Goal: Transaction & Acquisition: Purchase product/service

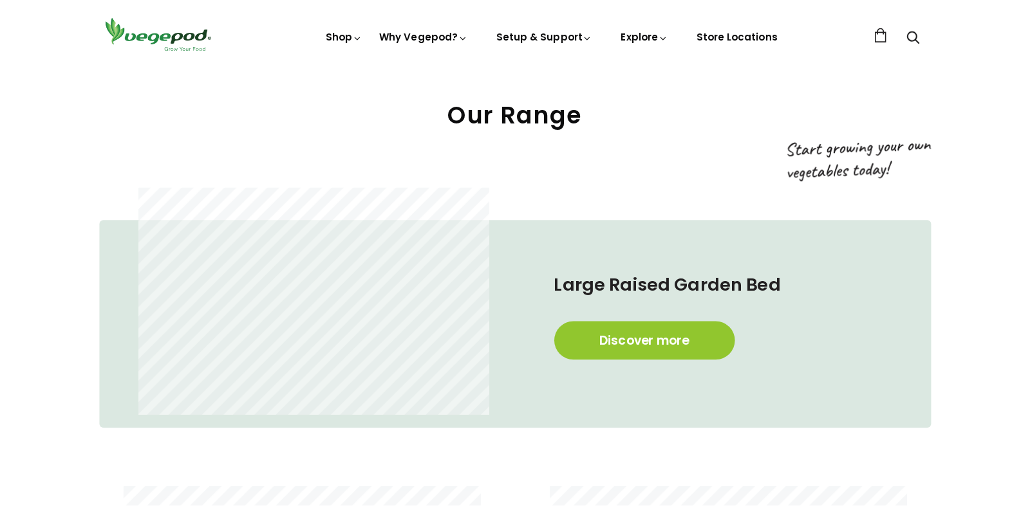
scroll to position [647, 0]
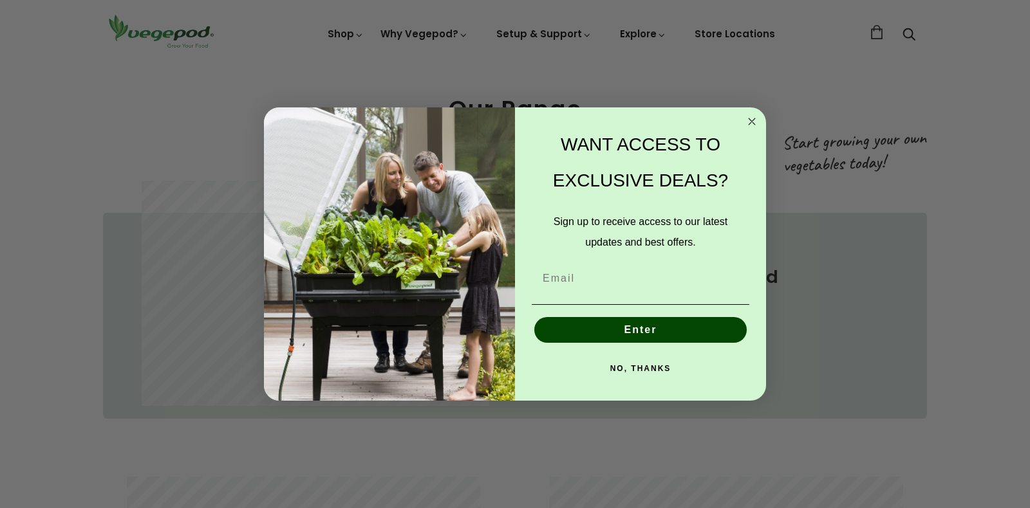
click at [761, 117] on form "WANT ACCESS TO EXCLUSIVE DEALS? Sign up to receive access to our latest updates…" at bounding box center [515, 254] width 502 height 294
click at [754, 120] on circle "Close dialog" at bounding box center [751, 121] width 15 height 15
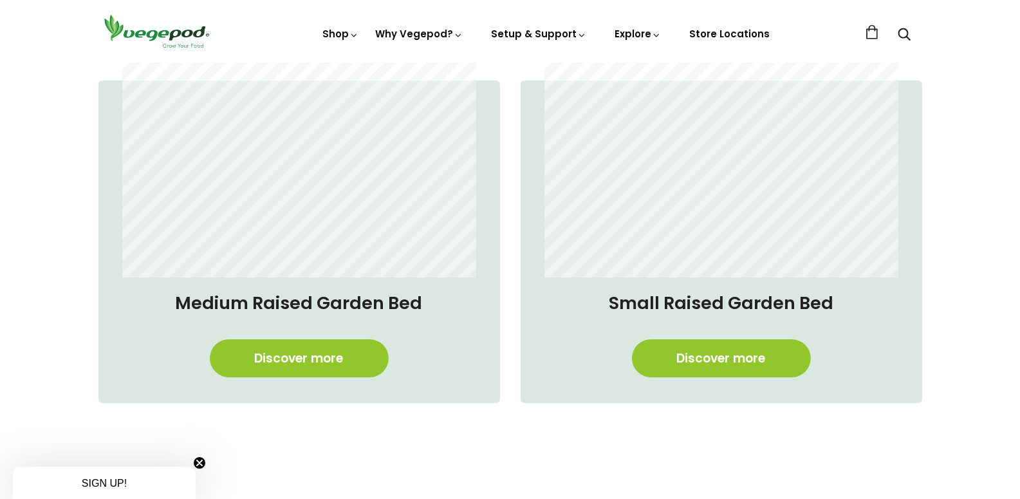
scroll to position [1077, 0]
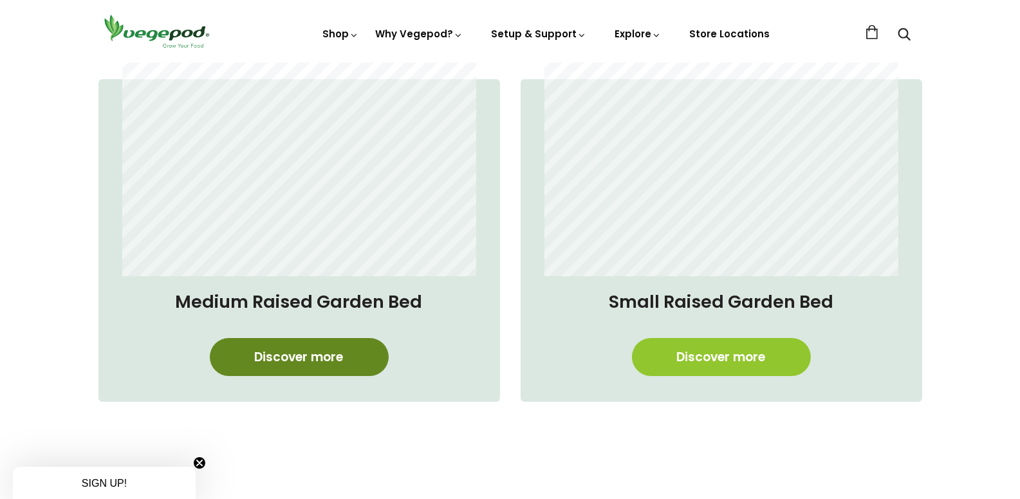
click at [284, 362] on link "Discover more" at bounding box center [299, 357] width 179 height 38
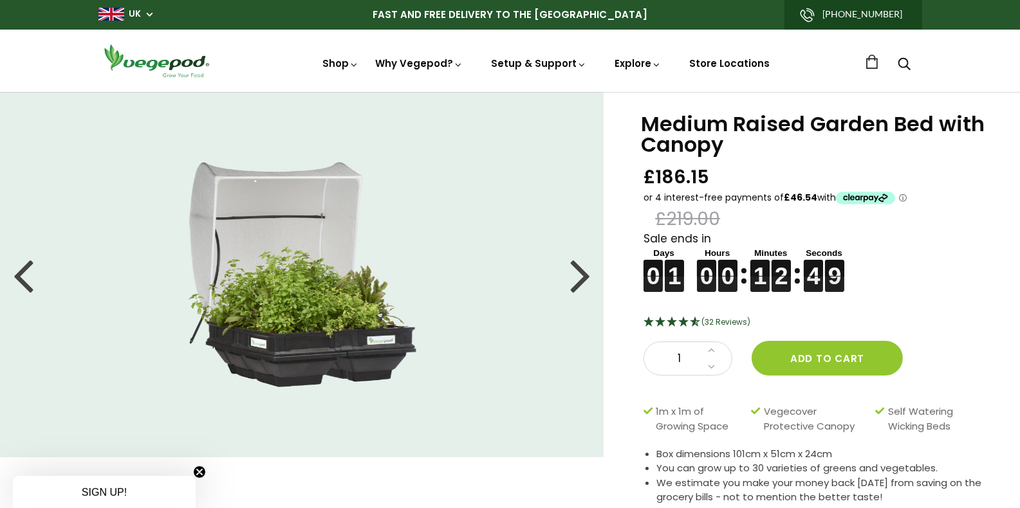
click at [582, 286] on div at bounding box center [580, 275] width 21 height 58
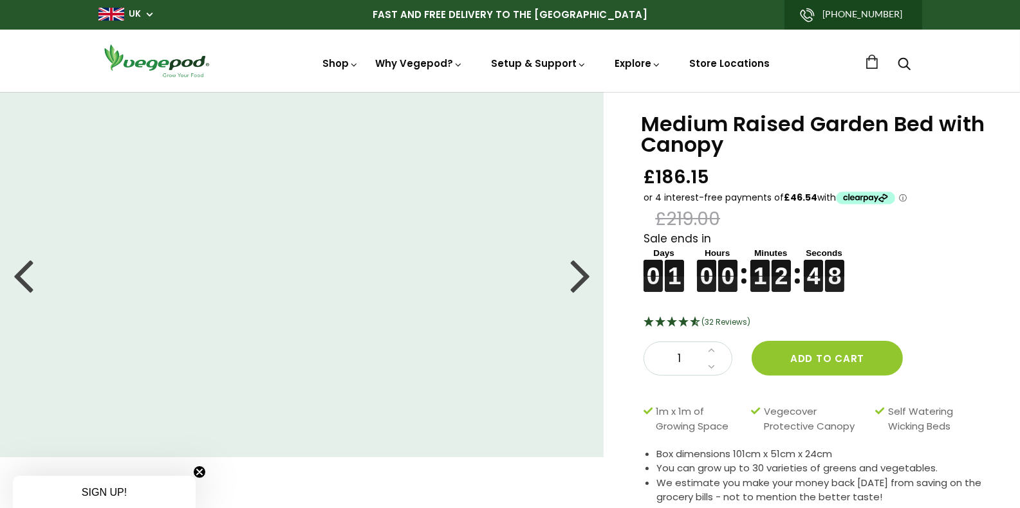
click at [577, 282] on div at bounding box center [580, 275] width 21 height 58
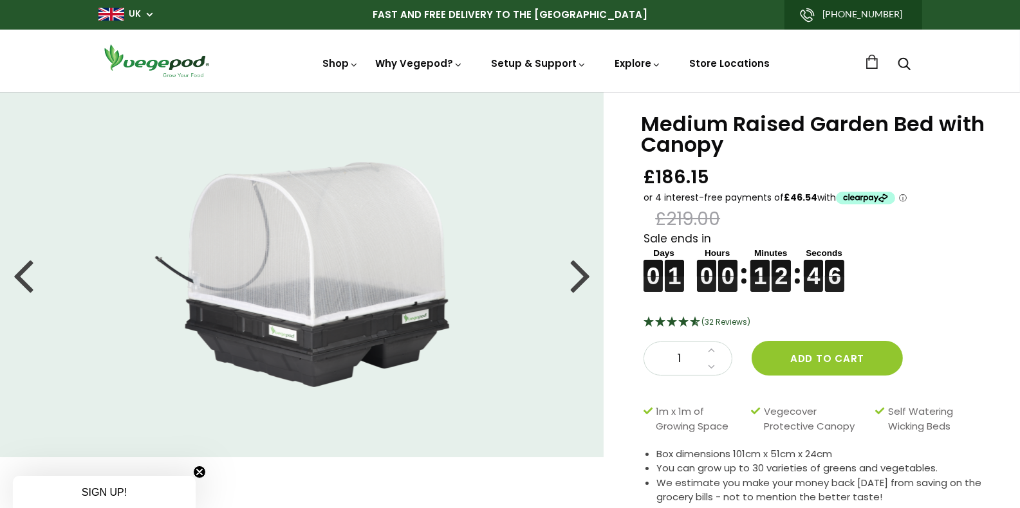
click at [579, 277] on div at bounding box center [580, 275] width 21 height 58
